Goal: Task Accomplishment & Management: Manage account settings

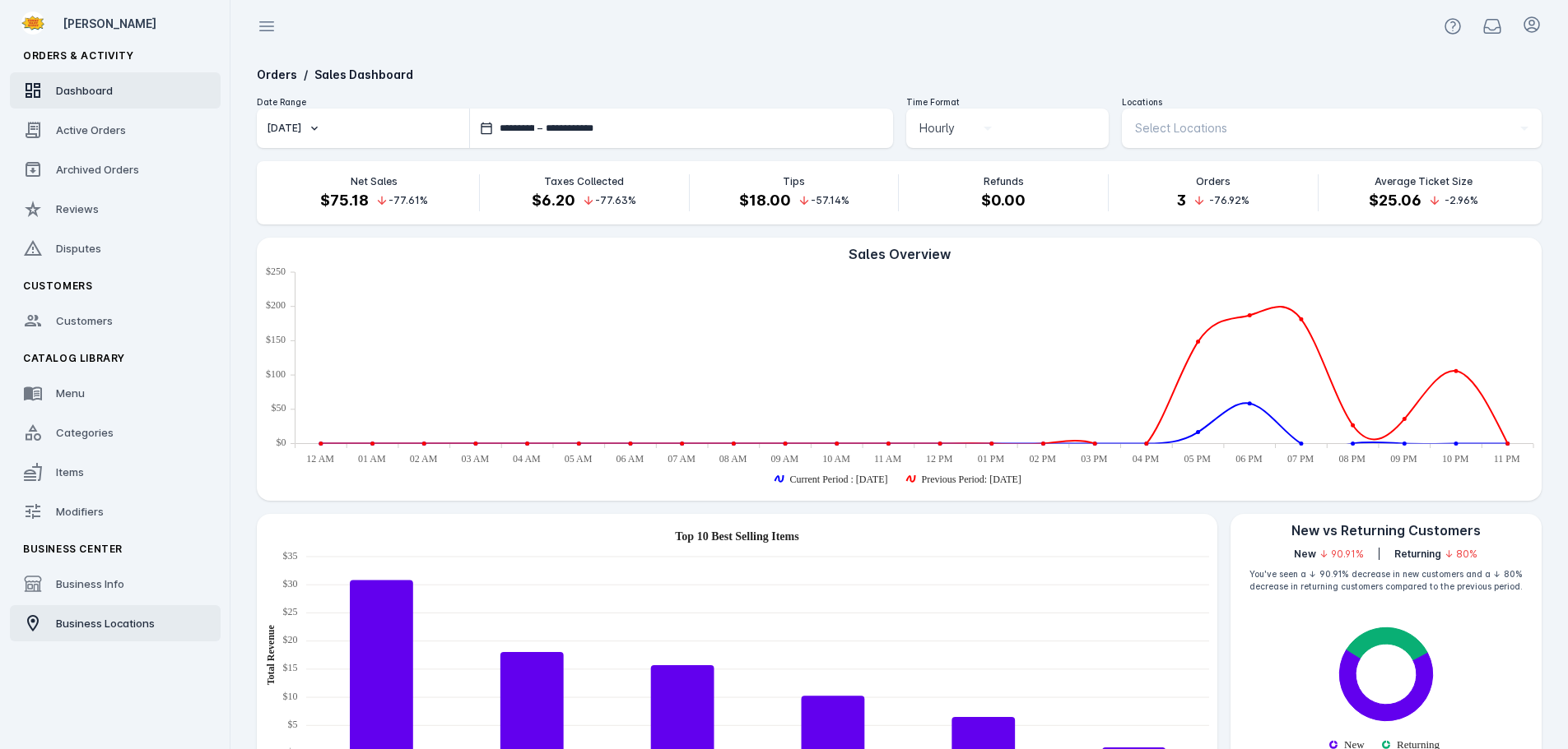
click at [69, 625] on span "Business Locations" at bounding box center [105, 623] width 99 height 13
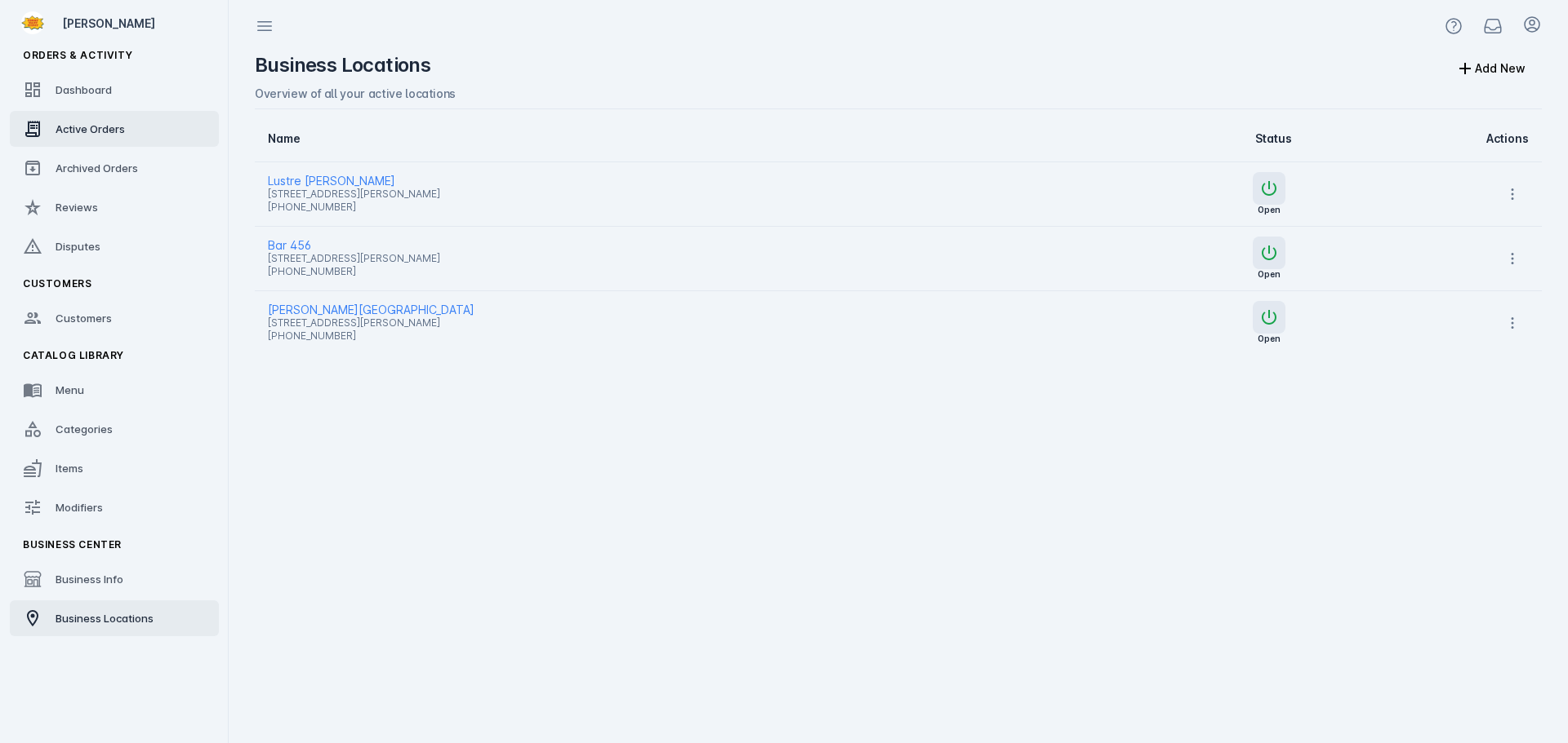
click at [84, 133] on span "Active Orders" at bounding box center [90, 129] width 69 height 13
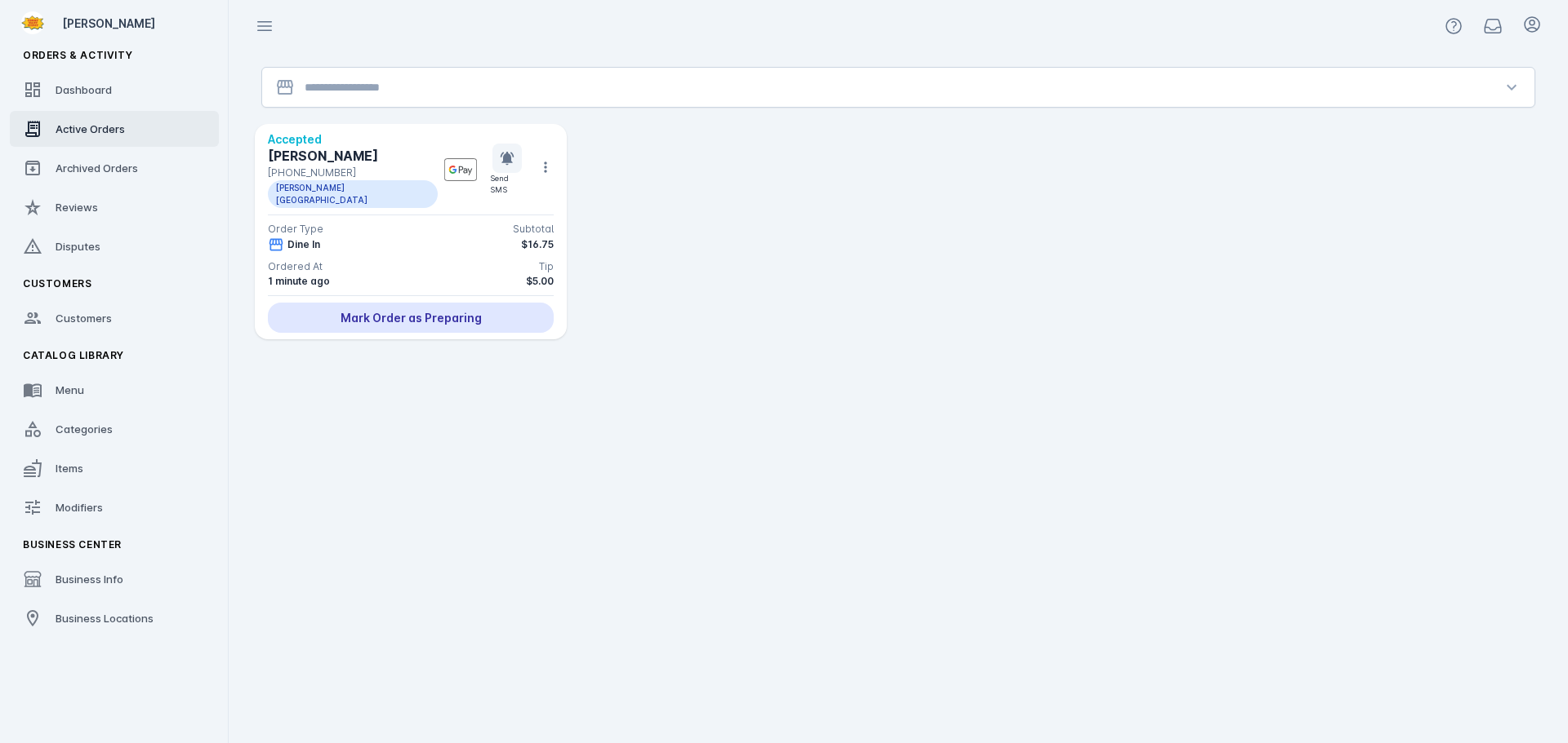
click at [451, 93] on input "Location" at bounding box center [898, 87] width 1187 height 20
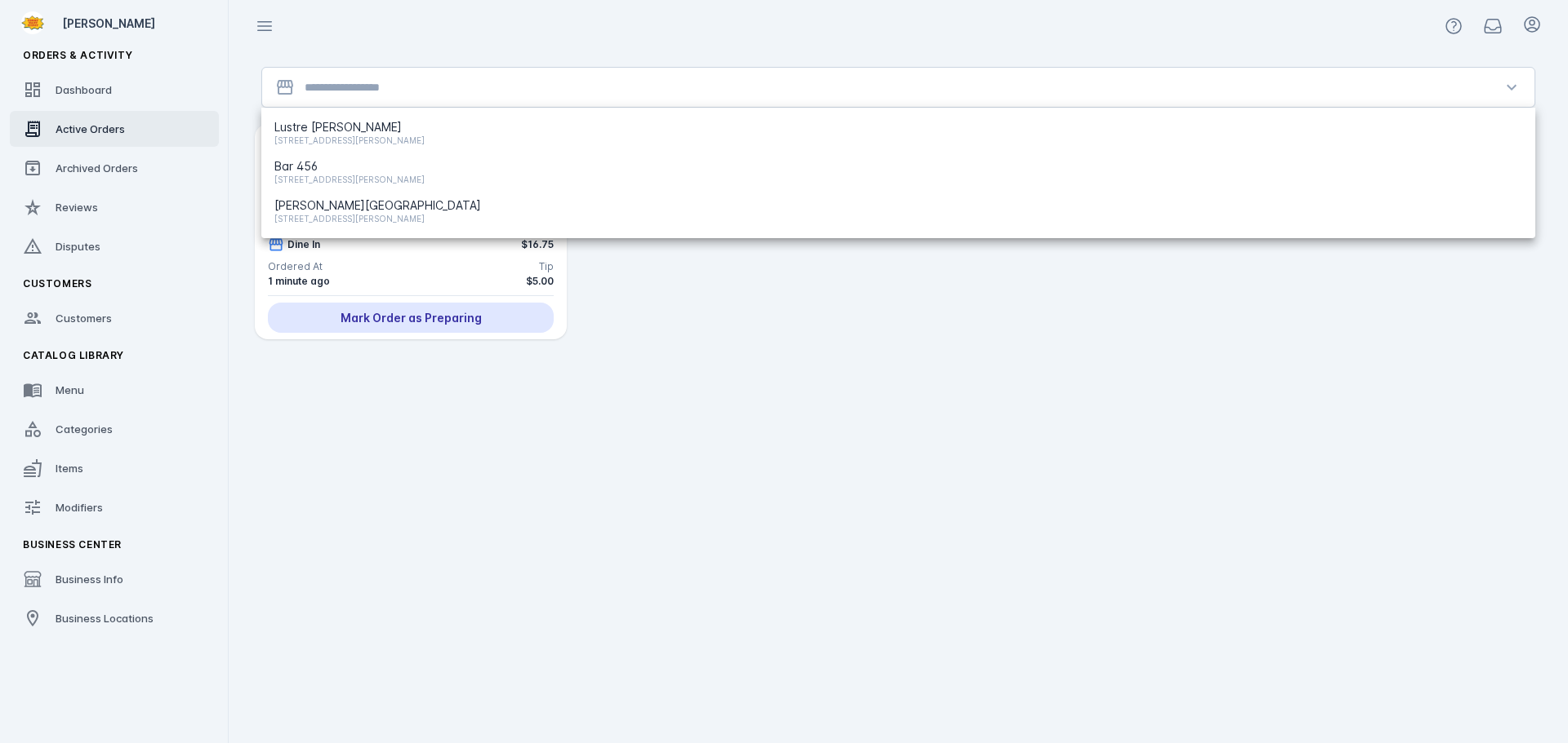
click at [537, 9] on div at bounding box center [898, 26] width 1339 height 52
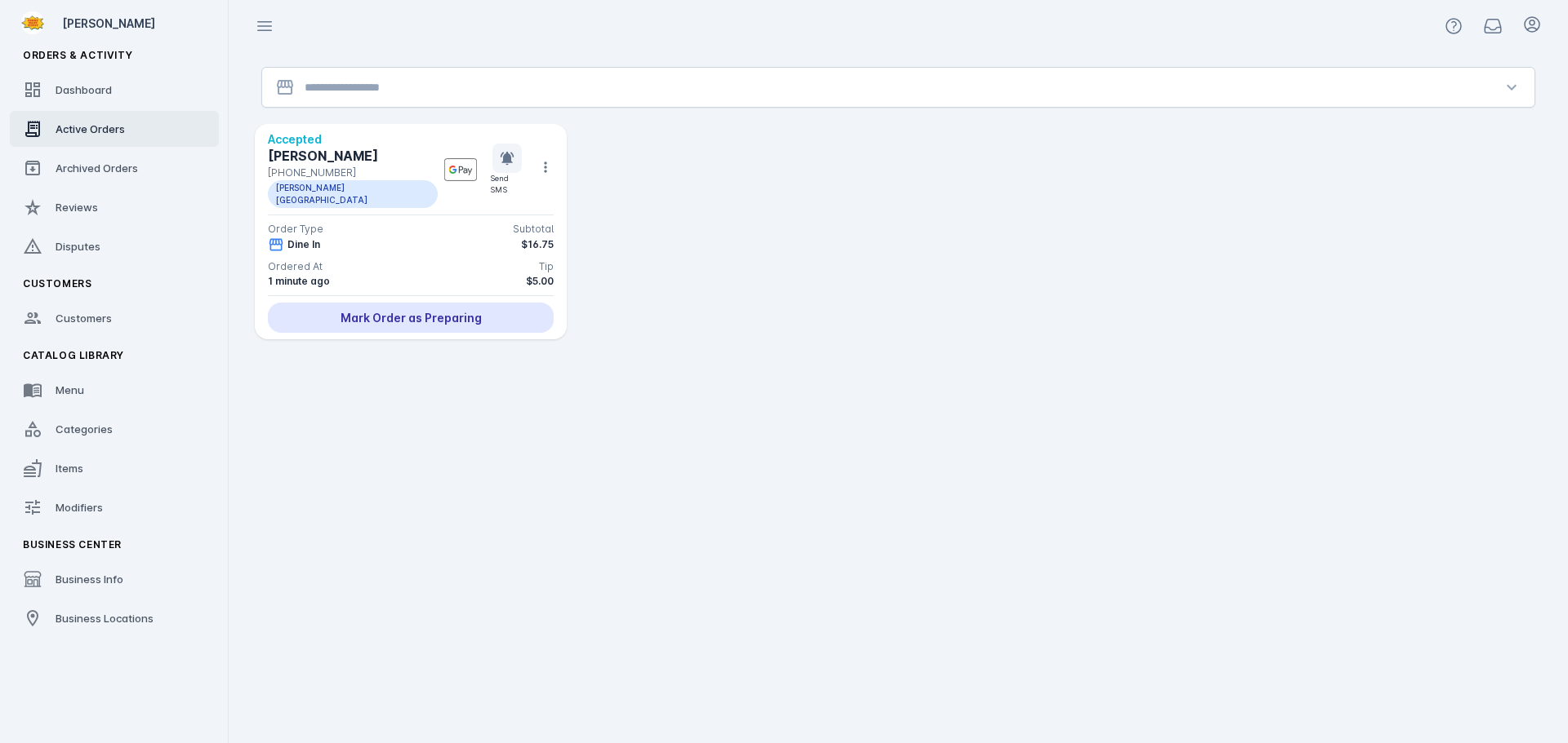
click at [398, 85] on input "Location" at bounding box center [898, 87] width 1187 height 20
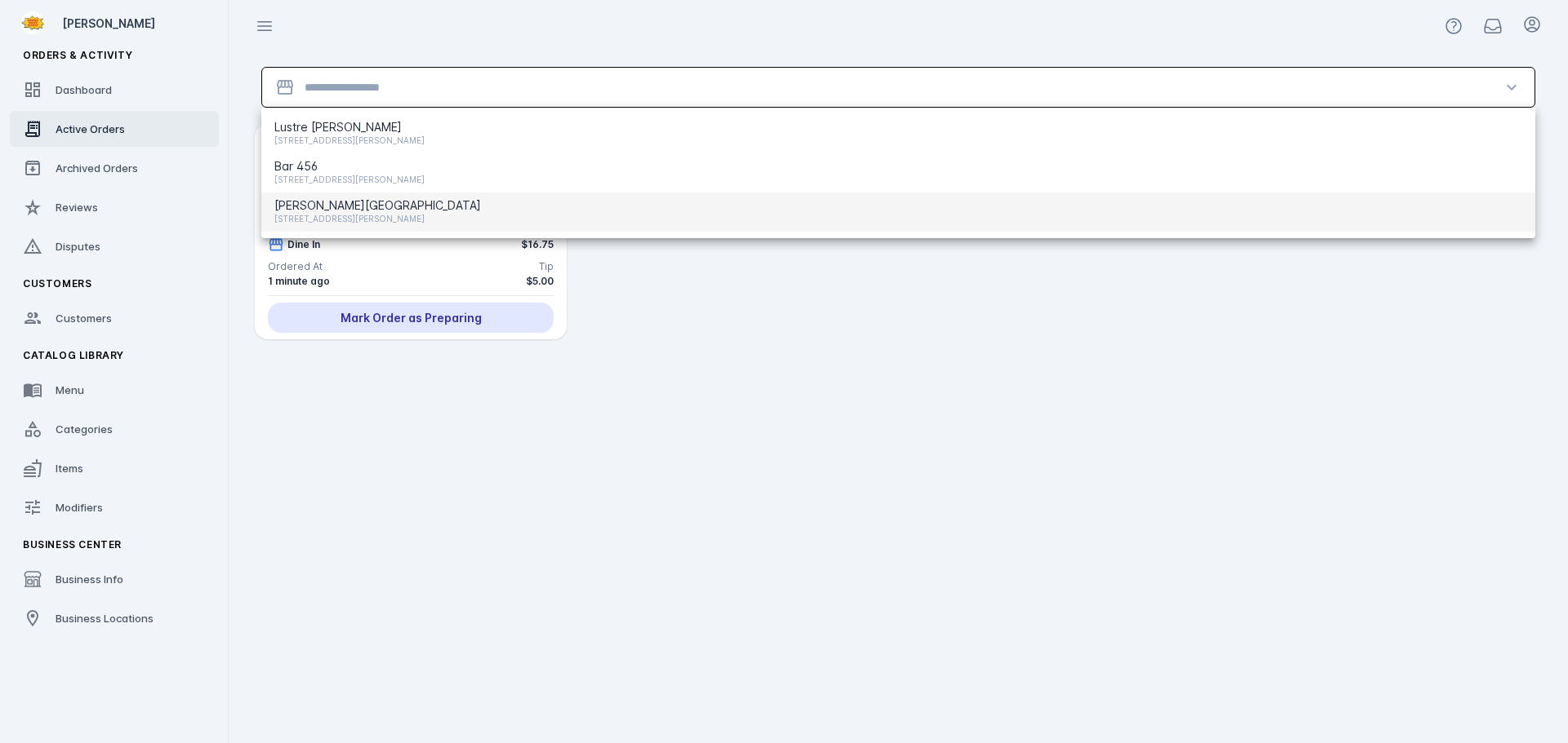
click at [355, 223] on span "[STREET_ADDRESS][PERSON_NAME]" at bounding box center [378, 219] width 207 height 20
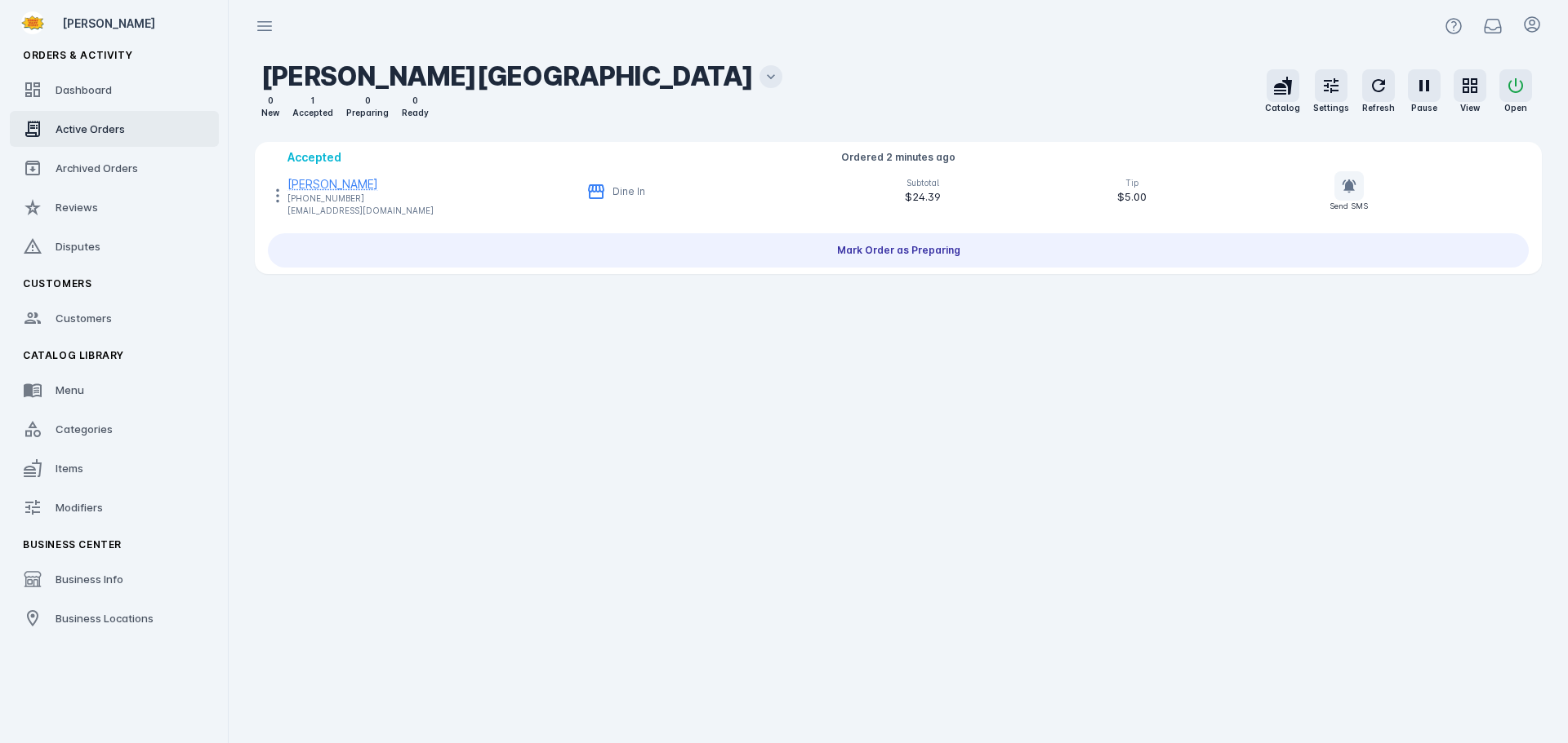
click at [334, 184] on div "[PERSON_NAME]" at bounding box center [361, 183] width 146 height 17
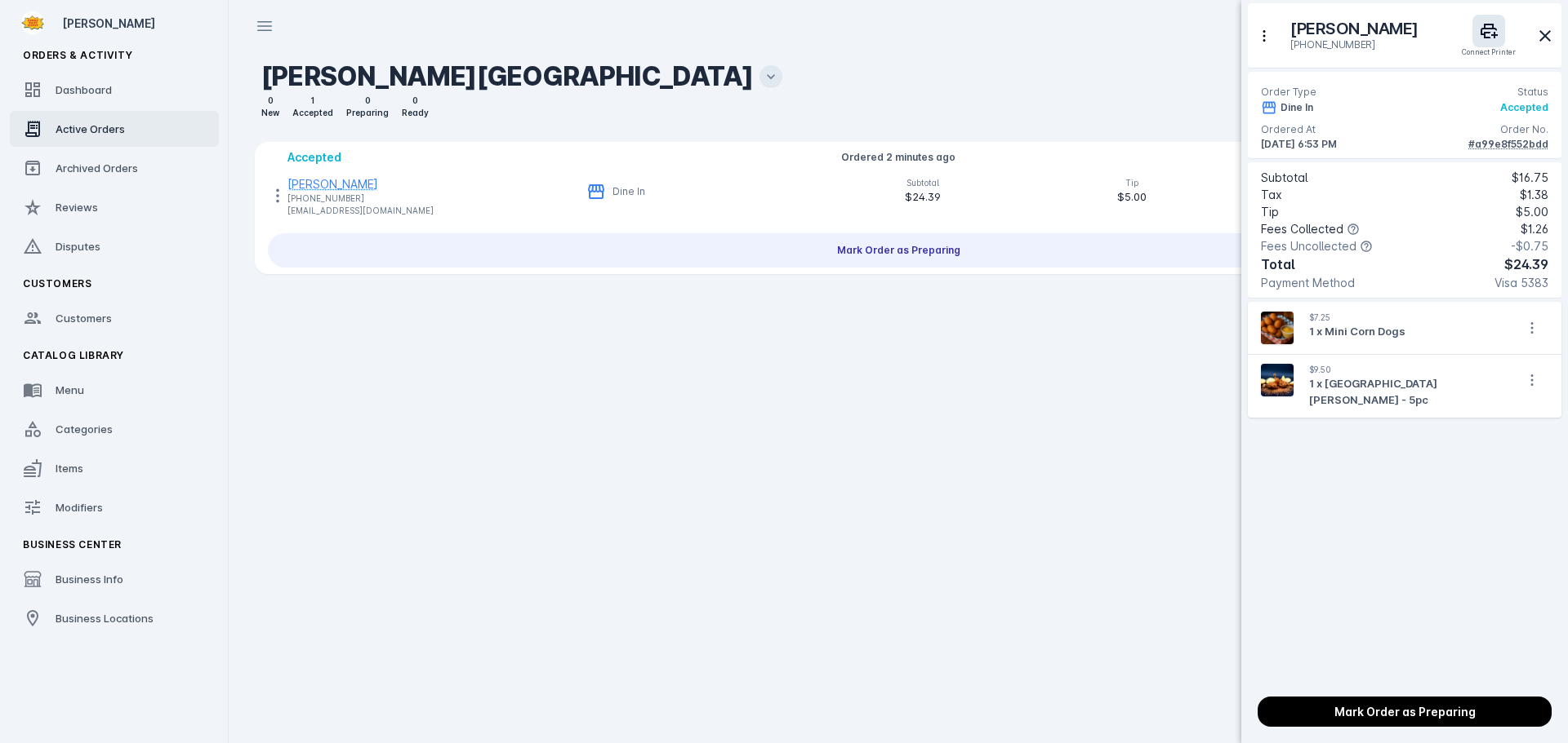
click at [556, 492] on div at bounding box center [784, 371] width 1568 height 743
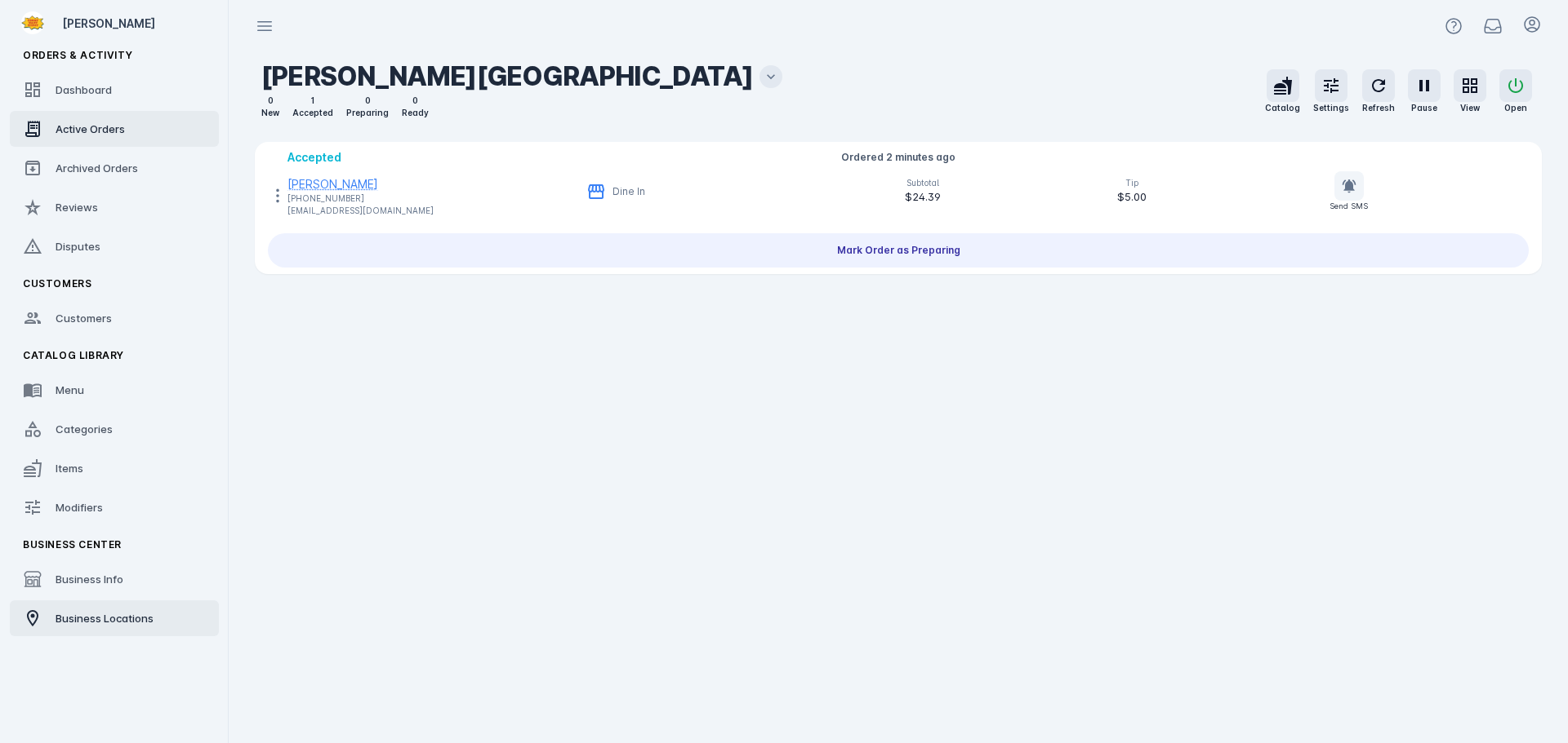
click at [105, 624] on span "Business Locations" at bounding box center [104, 618] width 98 height 13
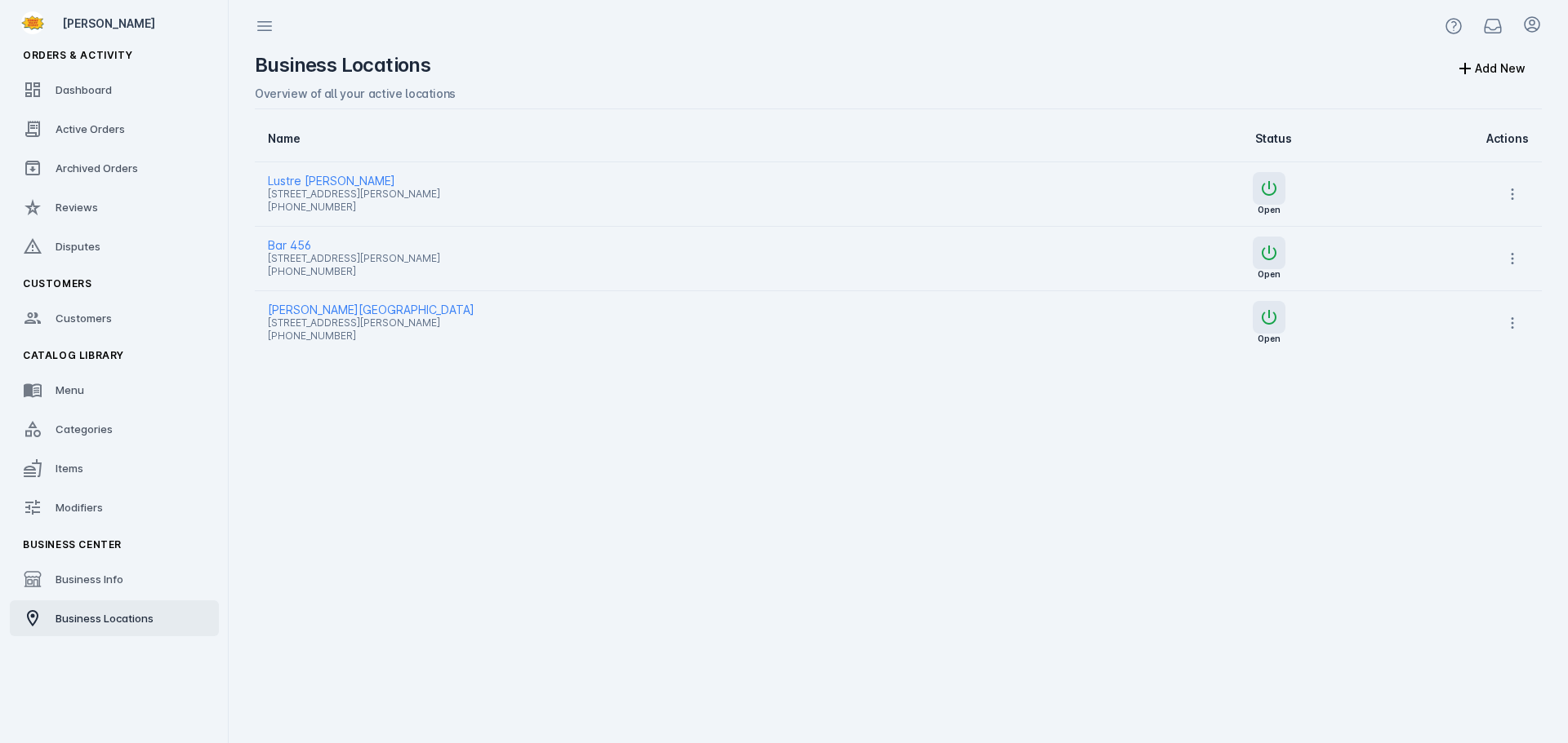
click at [318, 182] on span "Lustre [PERSON_NAME]" at bounding box center [656, 182] width 776 height 20
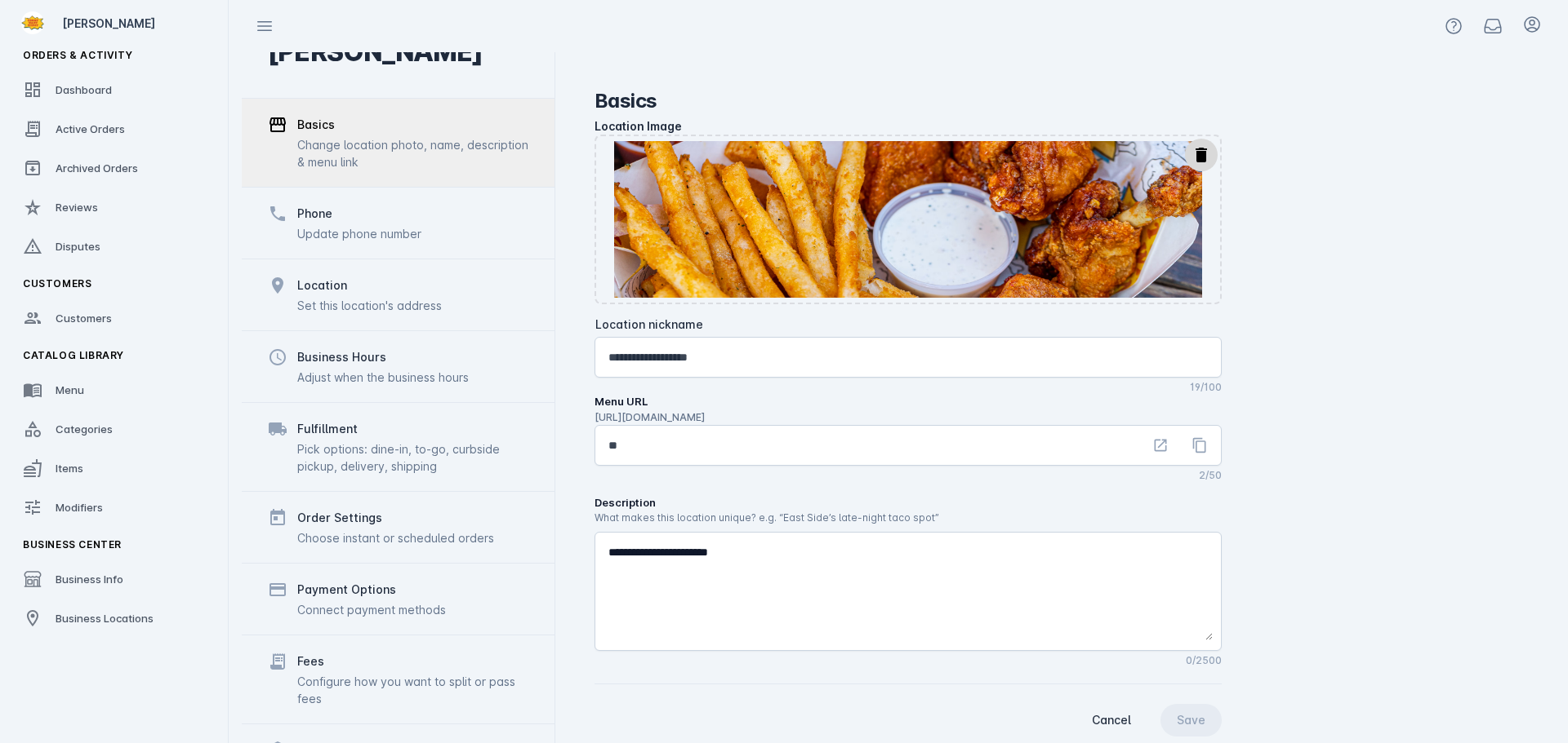
scroll to position [126, 0]
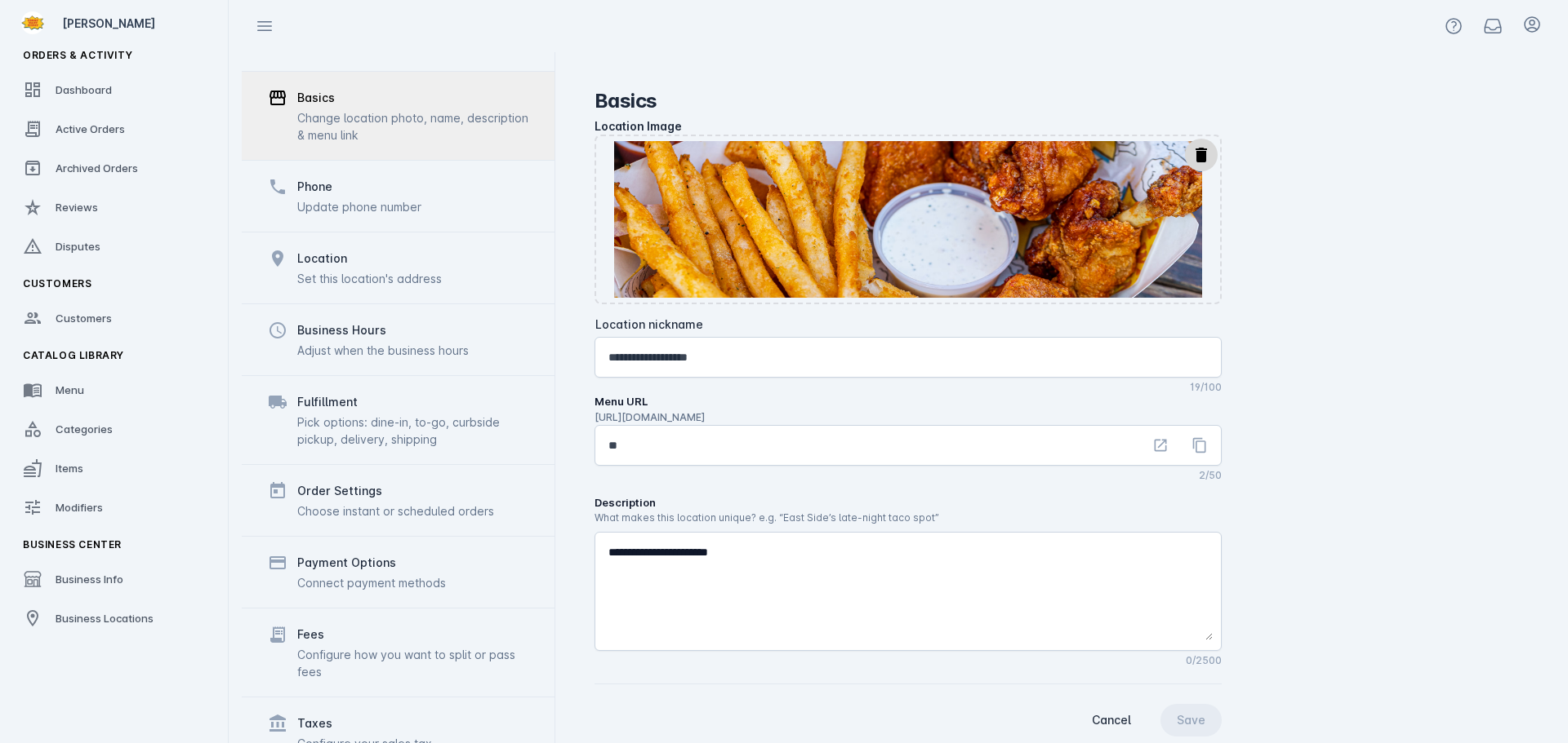
click at [338, 625] on div "Fees" at bounding box center [412, 634] width 231 height 20
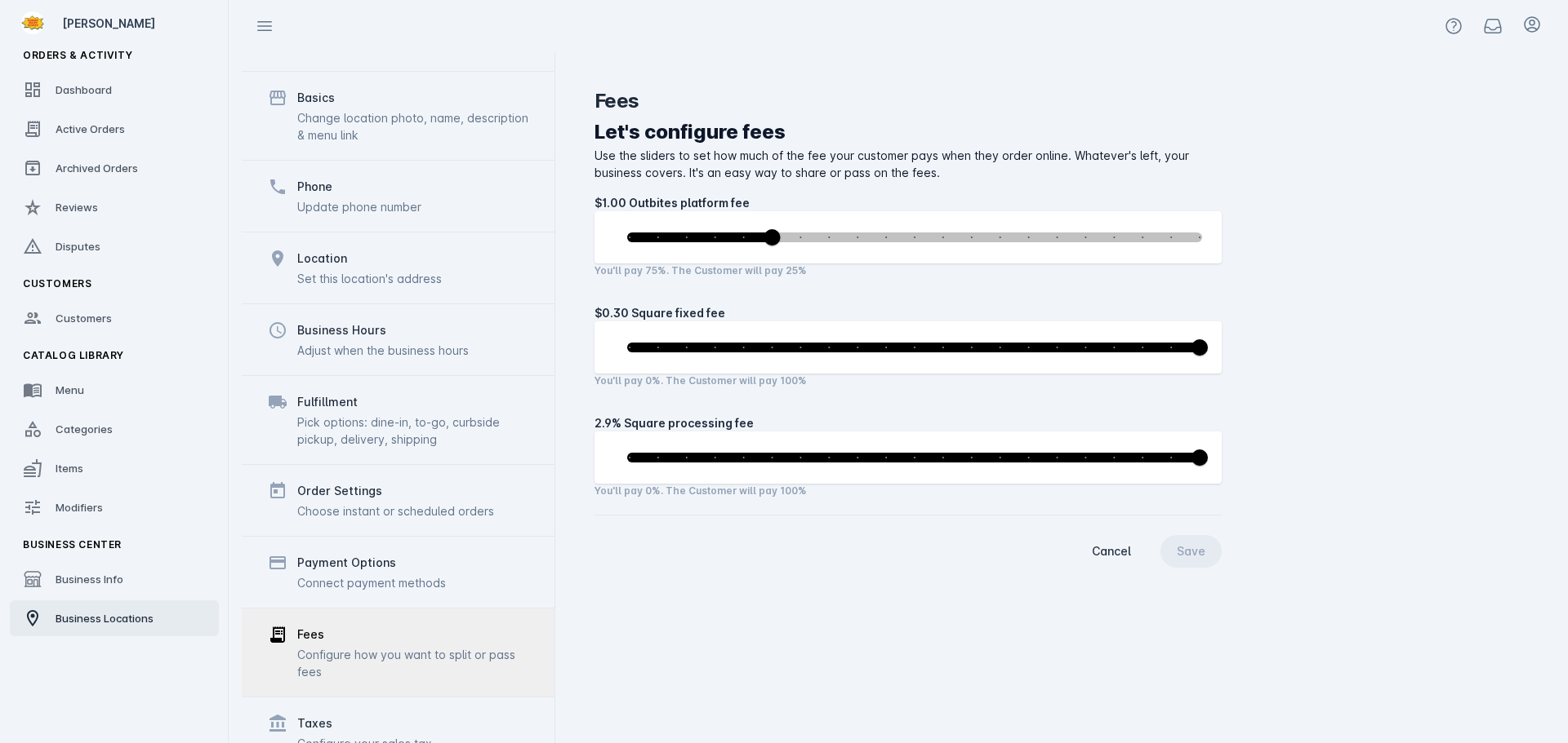
click at [121, 622] on span "Business Locations" at bounding box center [104, 618] width 98 height 13
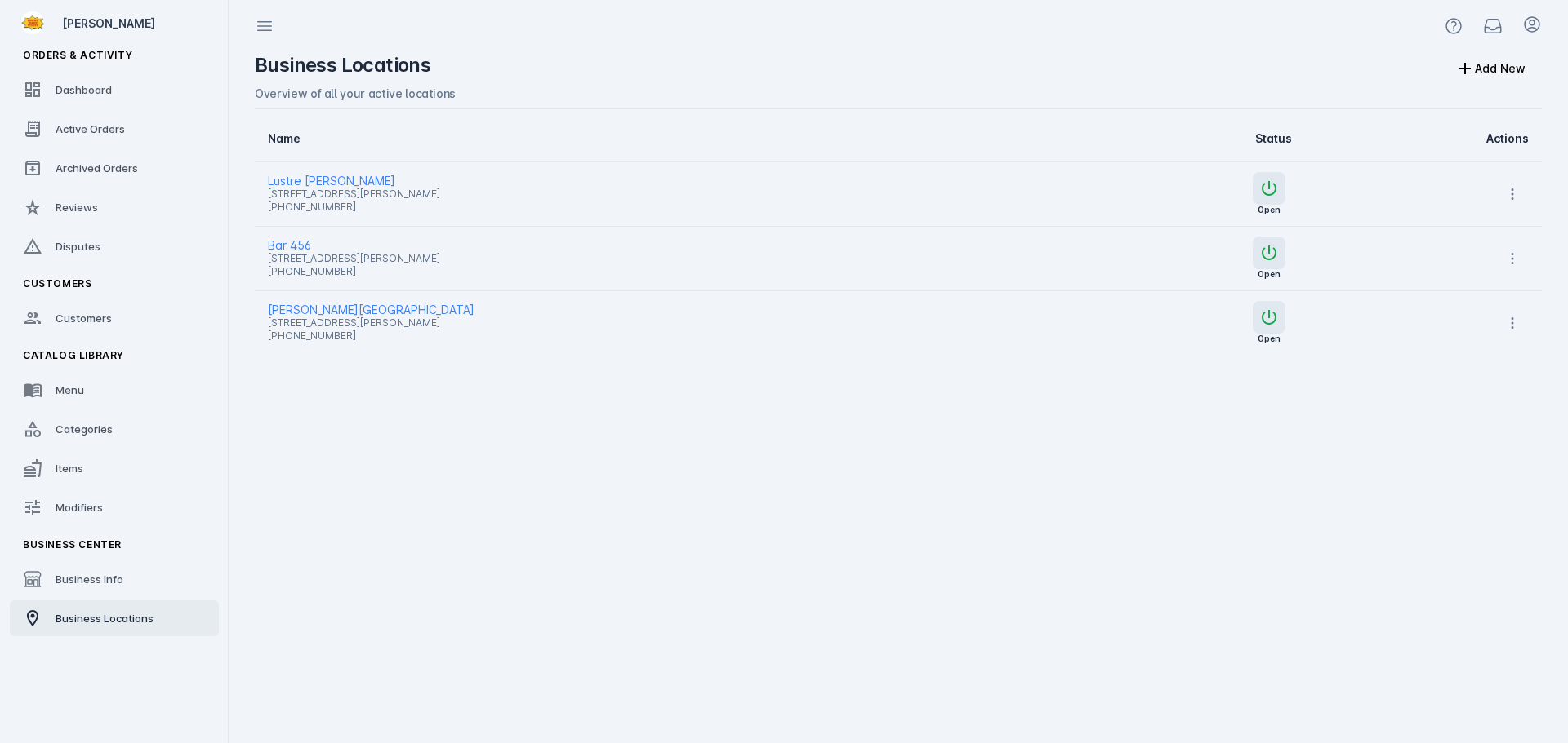
click at [291, 237] on span "Bar 456" at bounding box center [656, 246] width 776 height 20
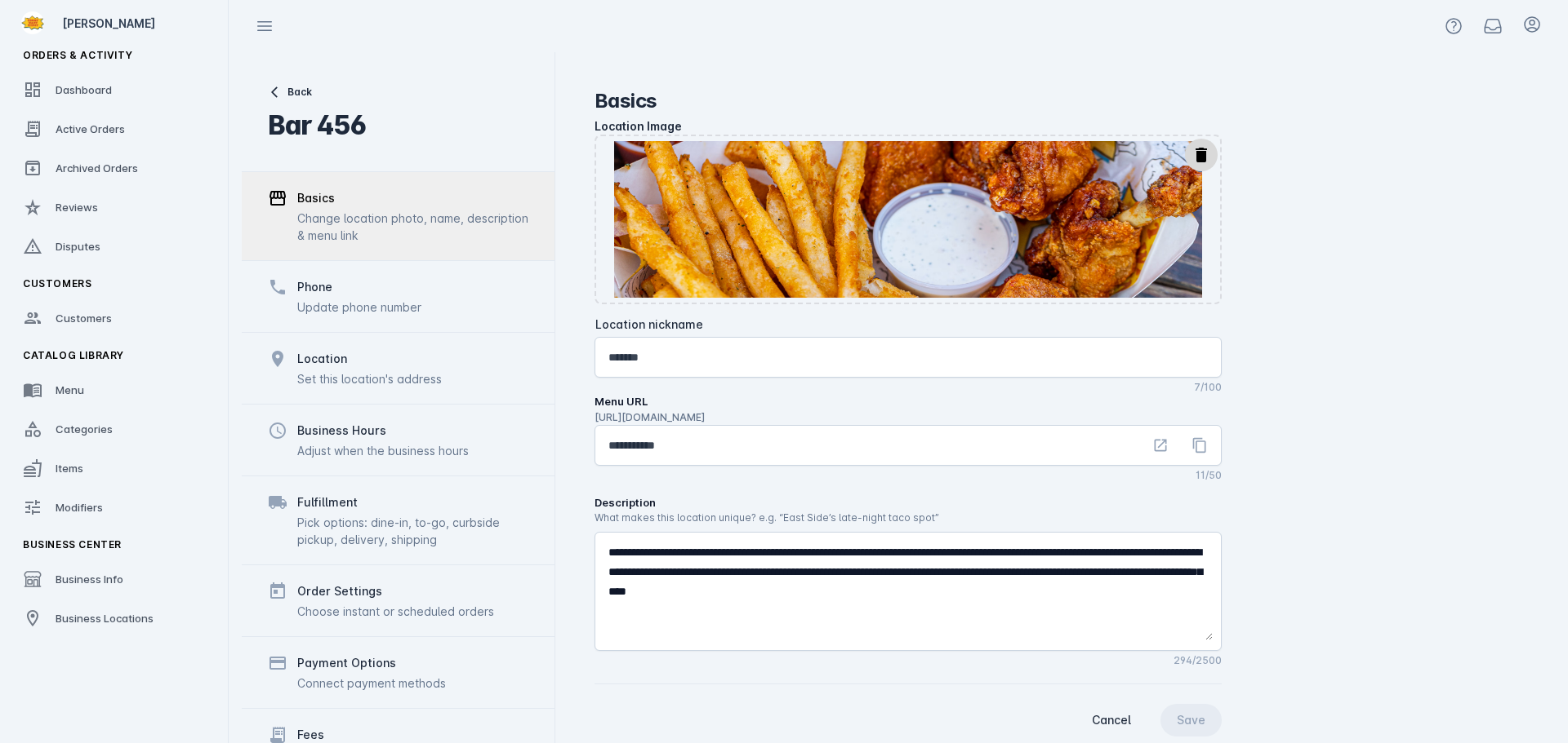
click at [323, 719] on div "Fees Configure how you want to split or pass fees" at bounding box center [397, 753] width 313 height 89
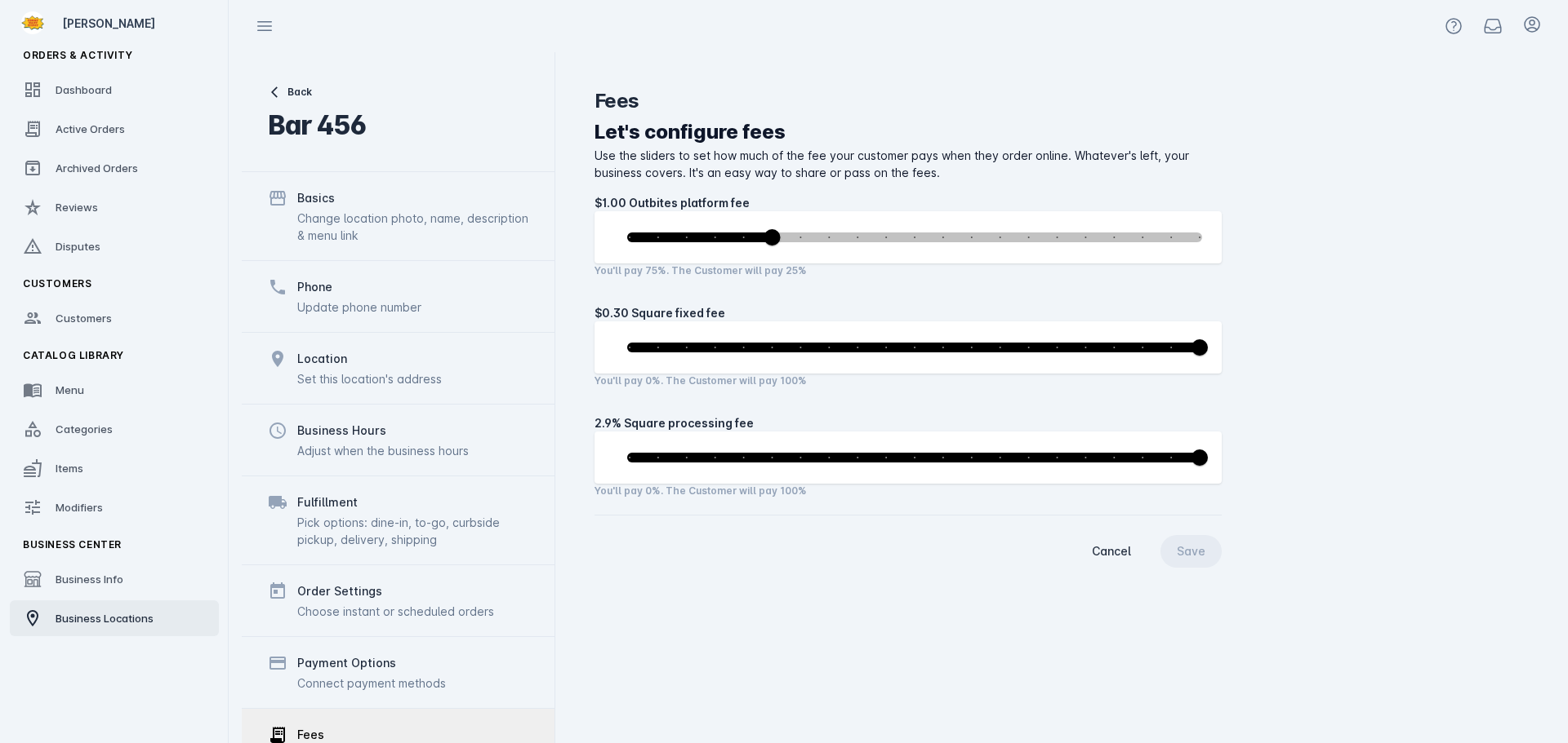
click at [60, 614] on span "Business Locations" at bounding box center [104, 618] width 98 height 13
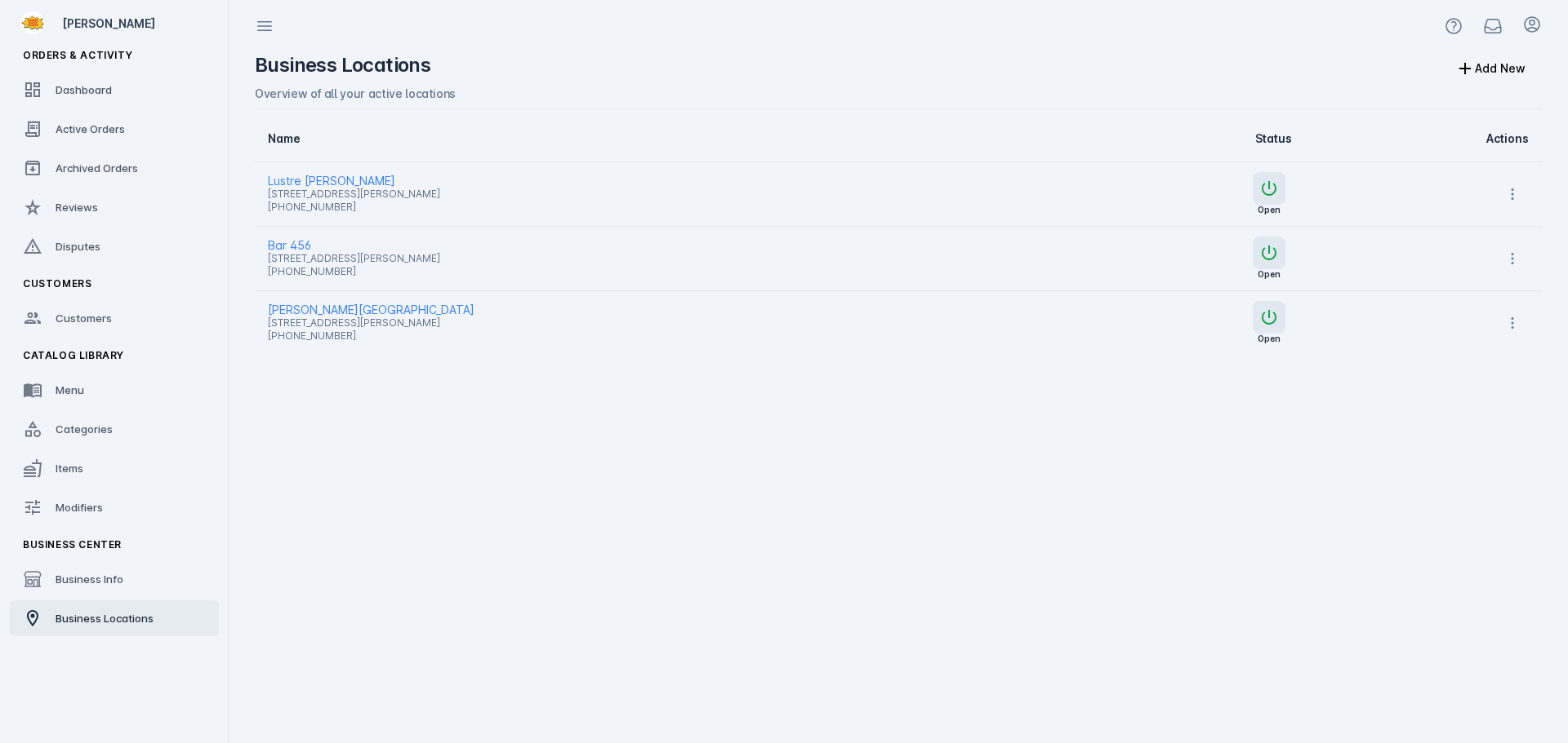
click at [321, 310] on span "[PERSON_NAME][GEOGRAPHIC_DATA]" at bounding box center [656, 310] width 776 height 20
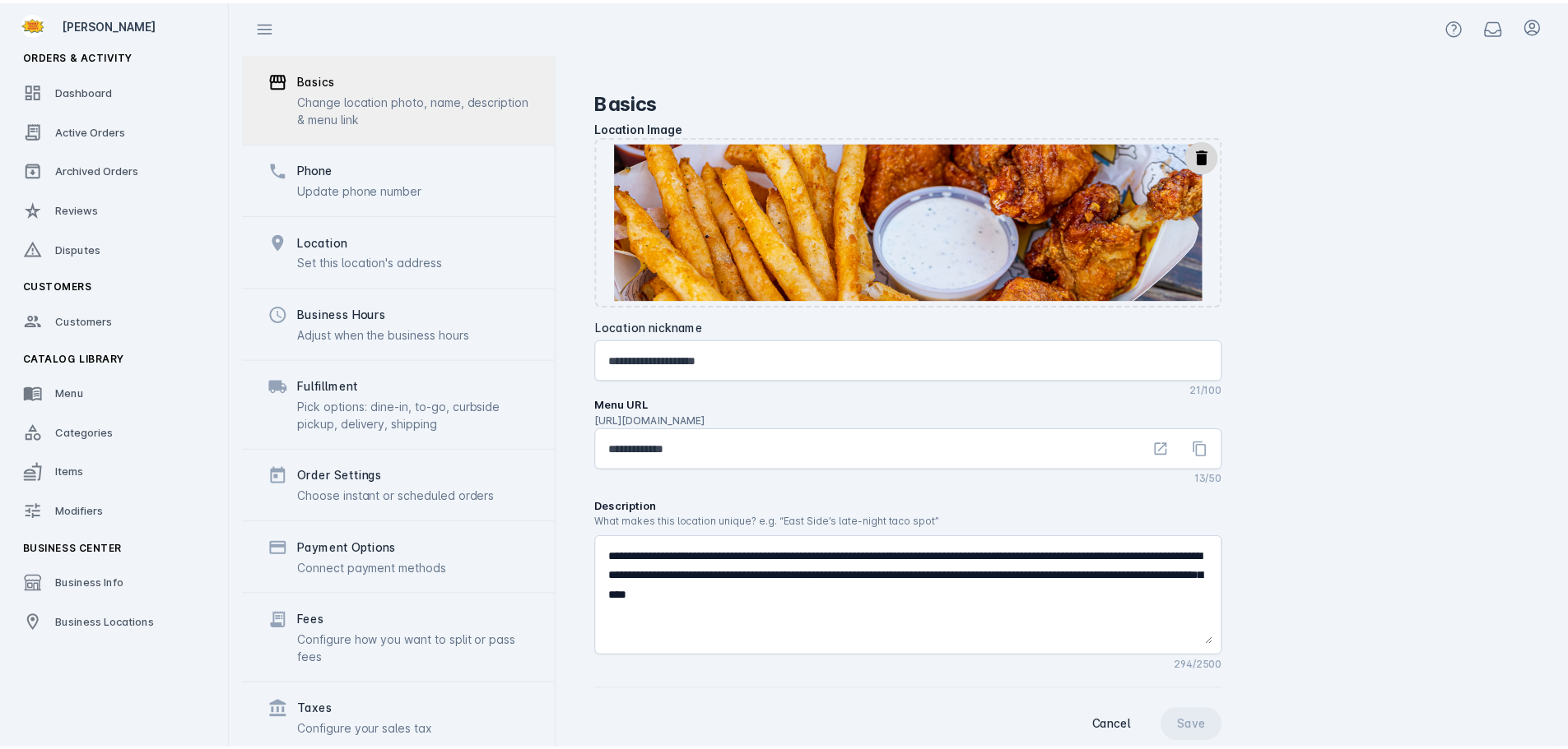
scroll to position [153, 0]
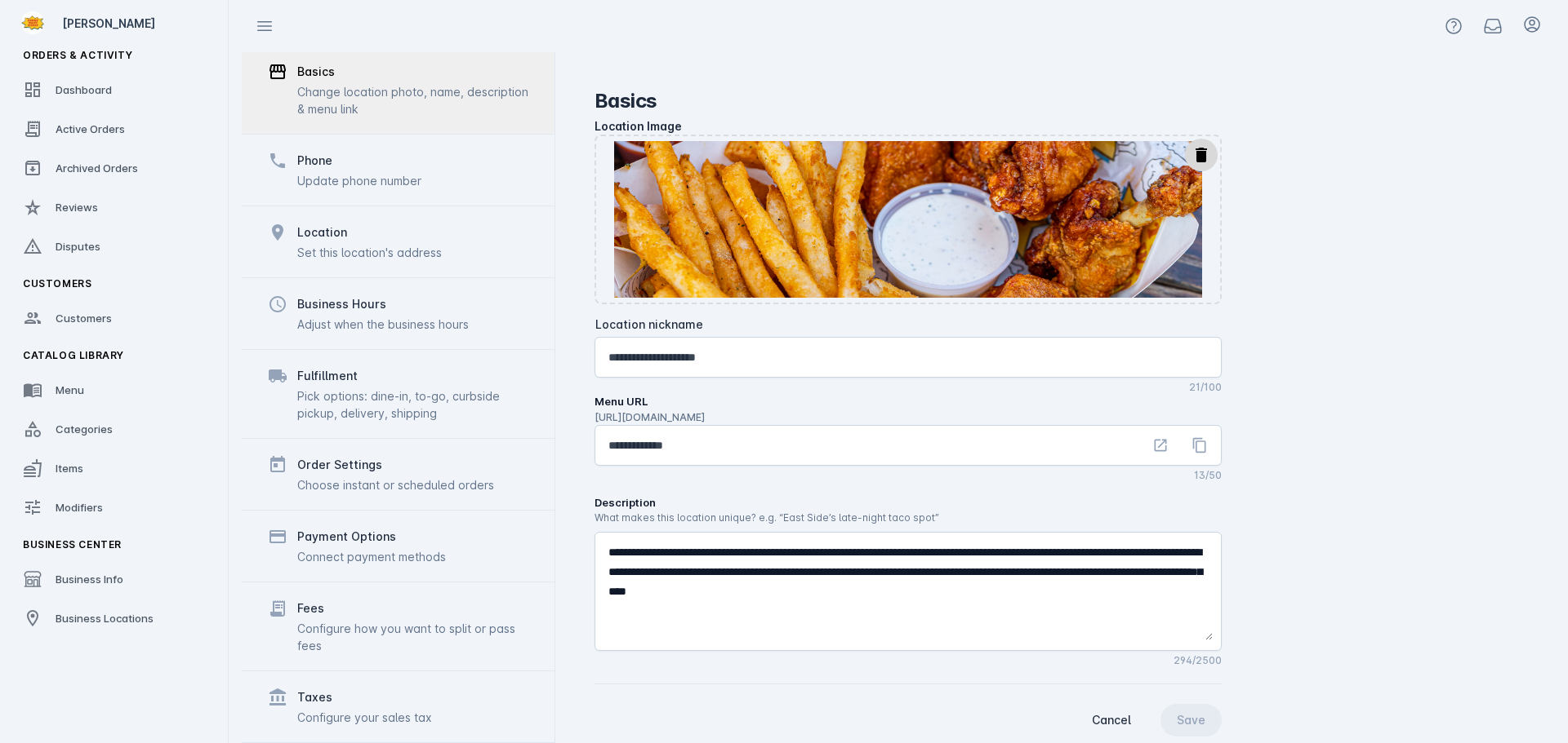
click at [339, 618] on div "Fees Configure how you want to split or pass fees" at bounding box center [412, 626] width 231 height 55
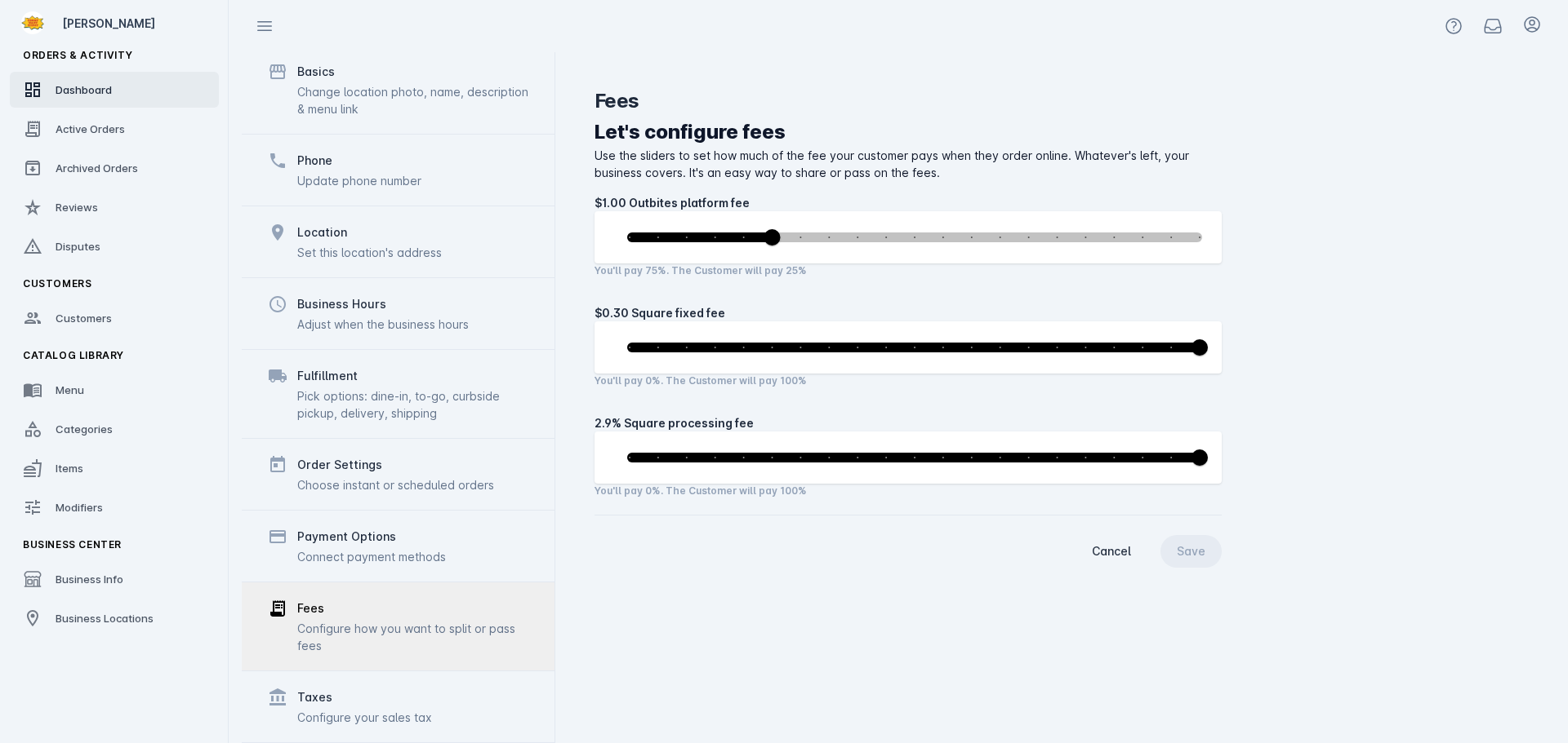
click at [96, 101] on link "Dashboard" at bounding box center [114, 90] width 209 height 36
